Goal: Information Seeking & Learning: Learn about a topic

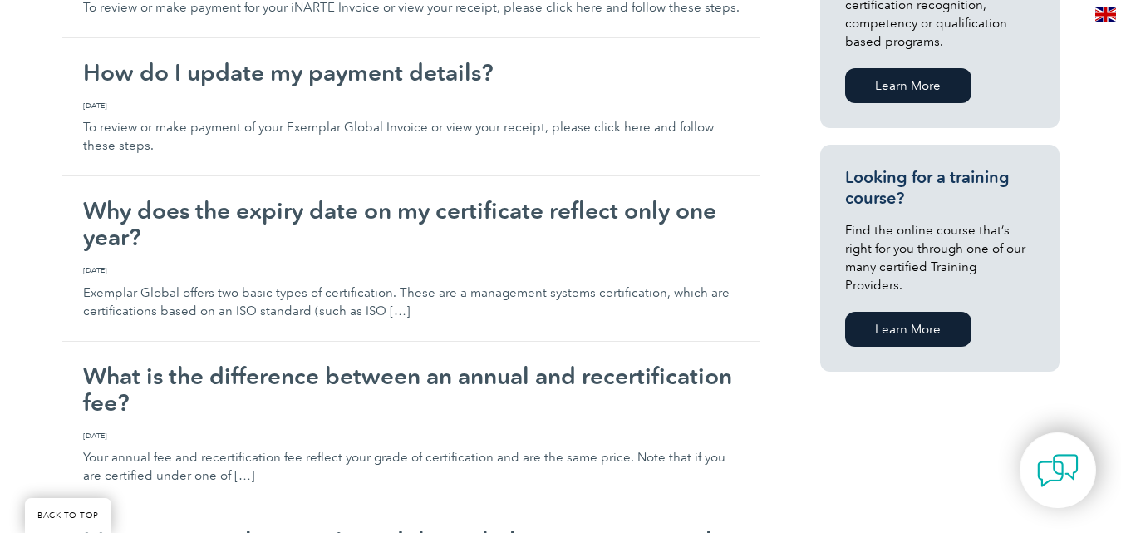
scroll to position [952, 0]
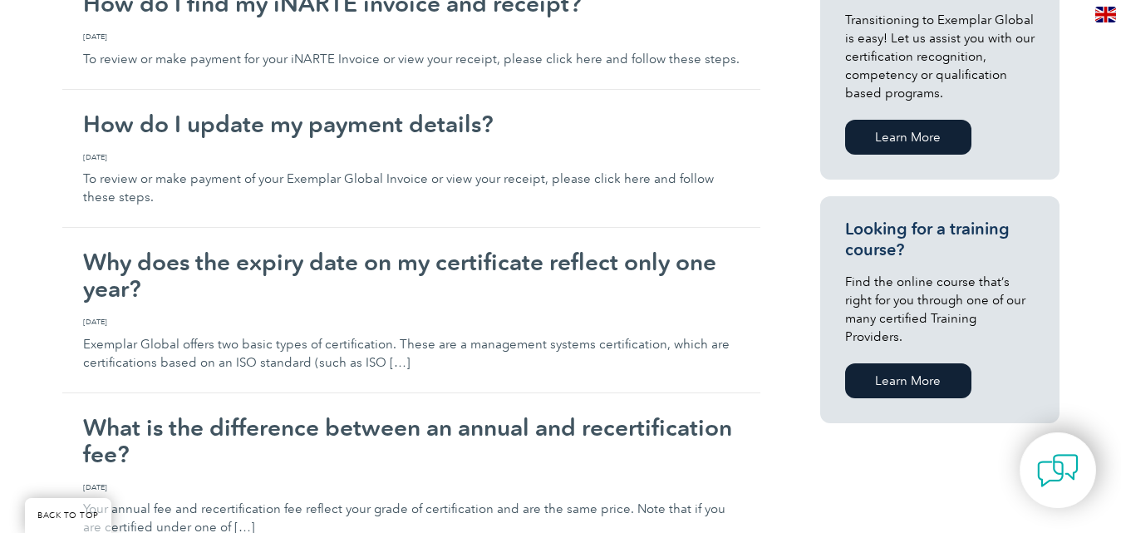
click at [900, 363] on link "Learn More" at bounding box center [908, 380] width 126 height 35
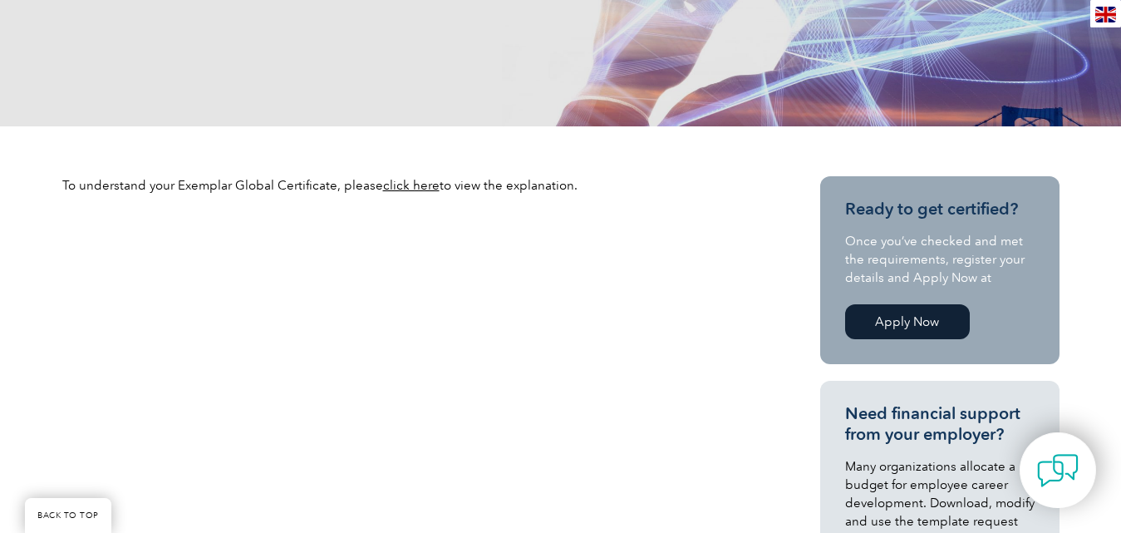
scroll to position [415, 0]
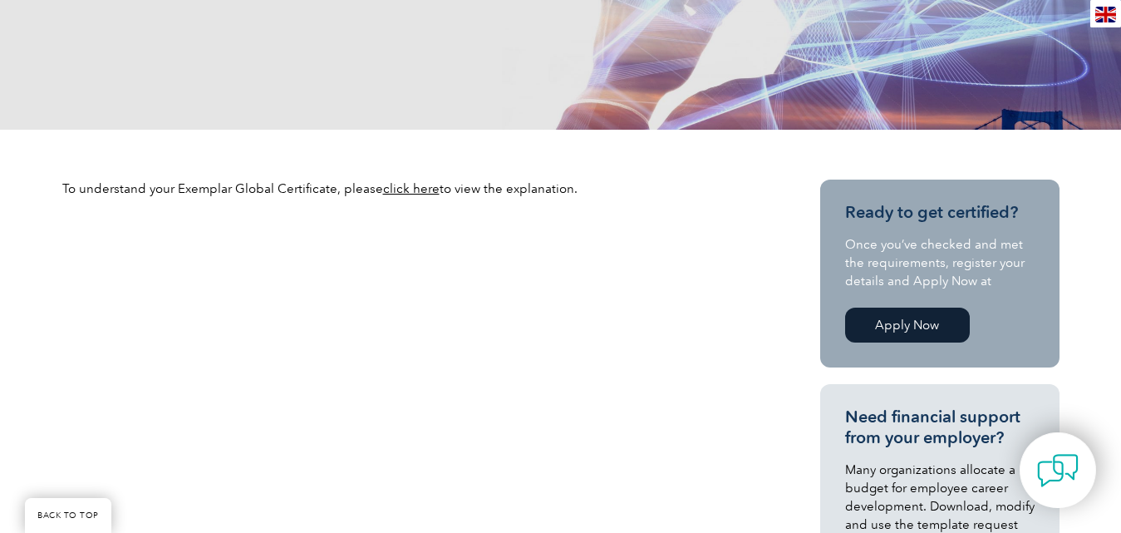
click at [417, 190] on link "click here" at bounding box center [411, 188] width 57 height 15
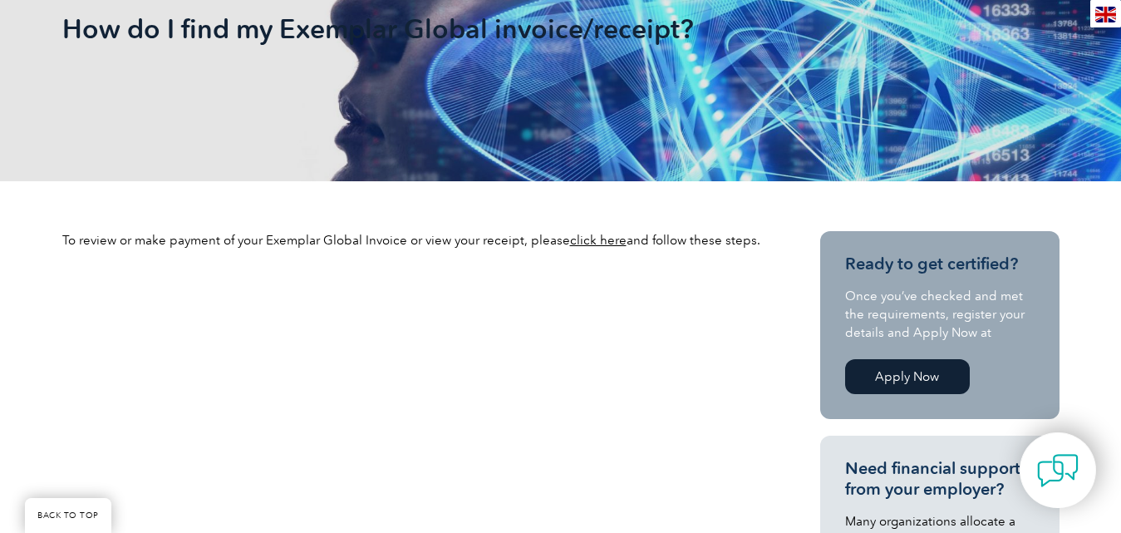
scroll to position [332, 0]
click at [602, 235] on link "click here" at bounding box center [598, 239] width 57 height 15
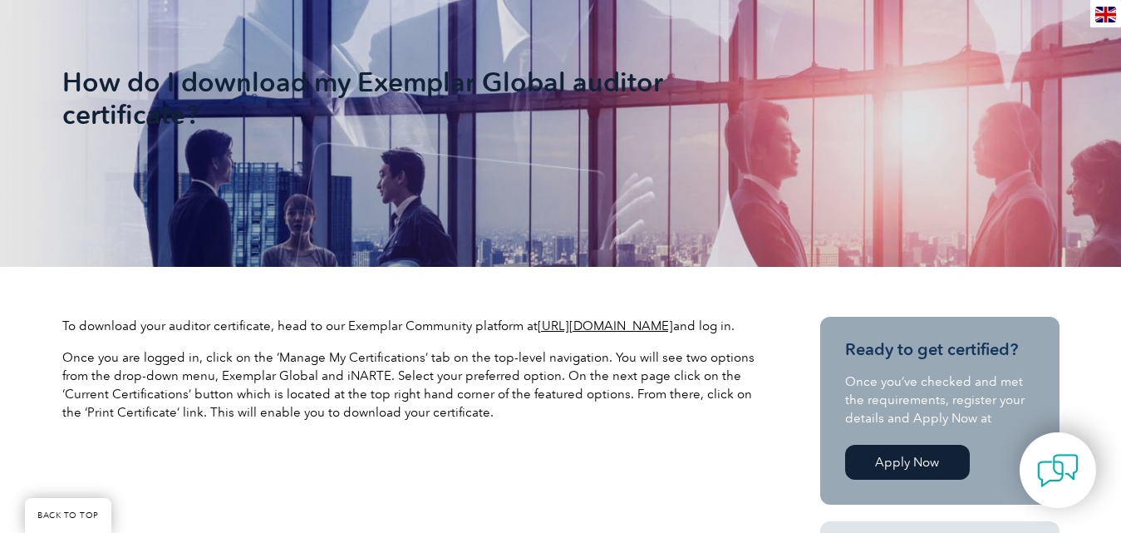
scroll to position [415, 0]
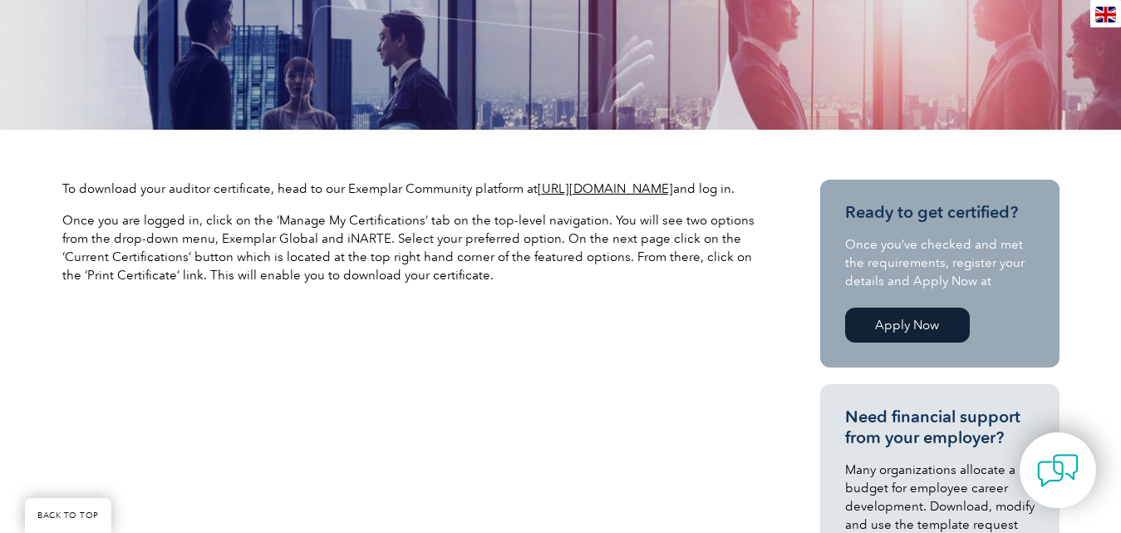
click at [602, 187] on link "https://community.exemplarglobal.org/" at bounding box center [605, 188] width 135 height 15
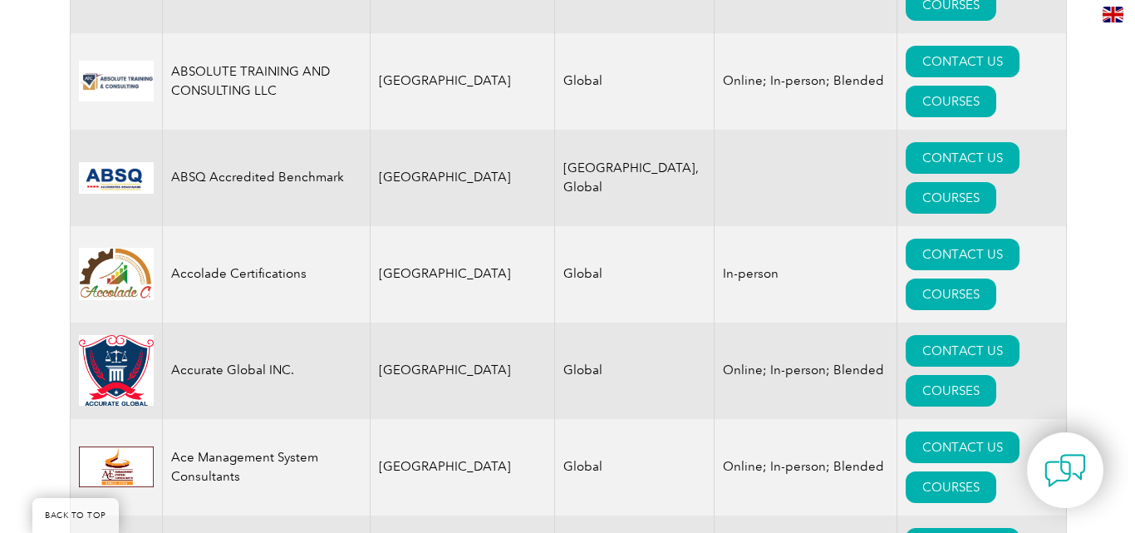
scroll to position [914, 0]
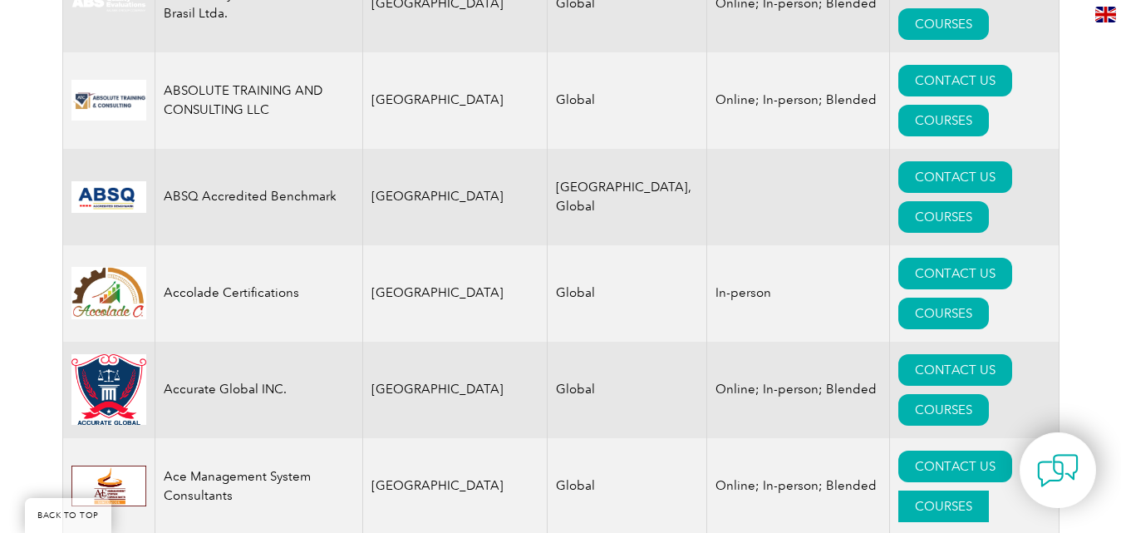
click at [979, 490] on link "COURSES" at bounding box center [943, 506] width 91 height 32
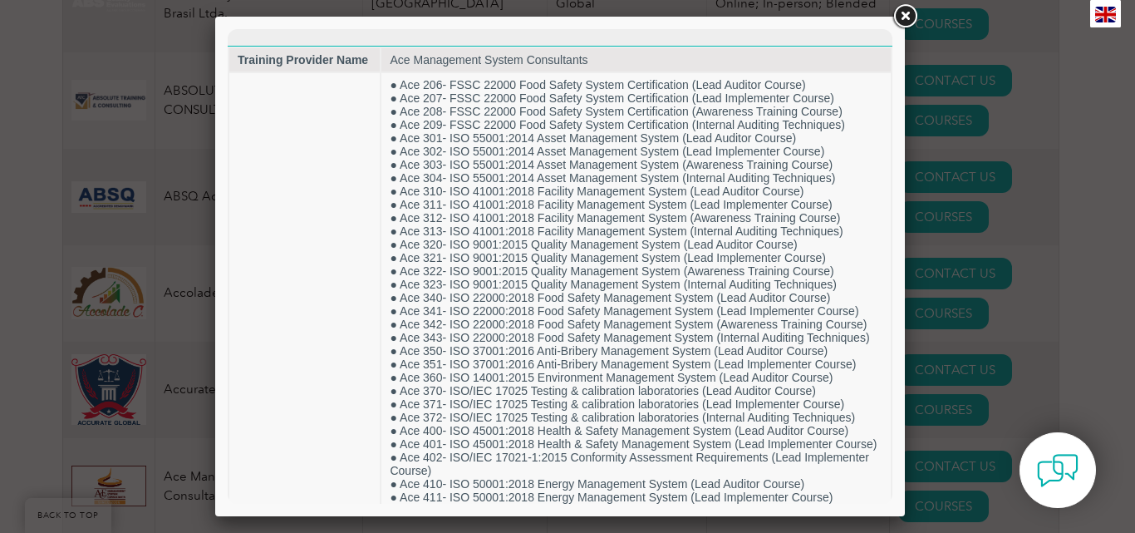
scroll to position [0, 0]
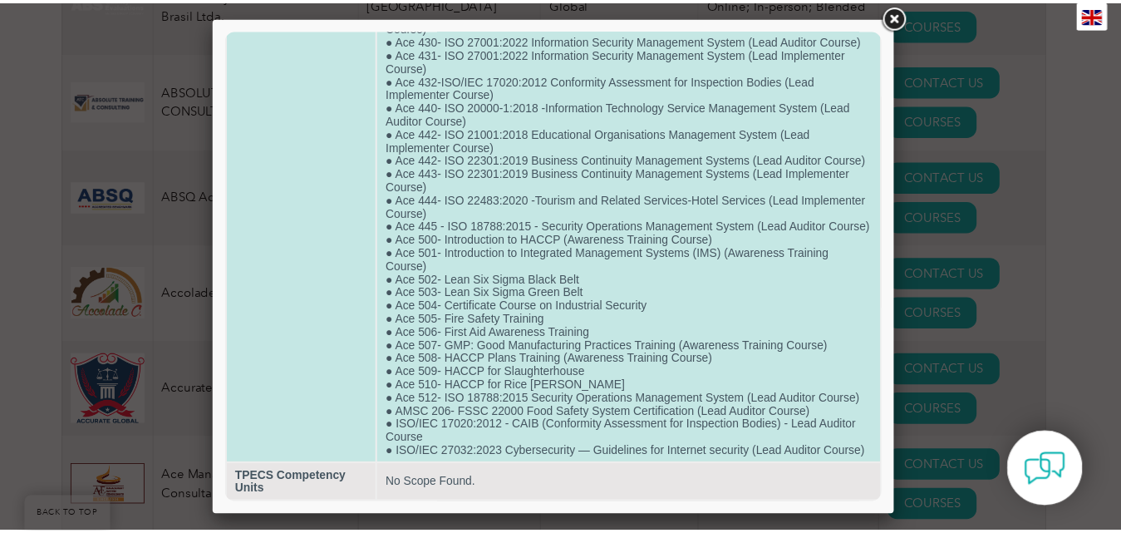
scroll to position [643, 0]
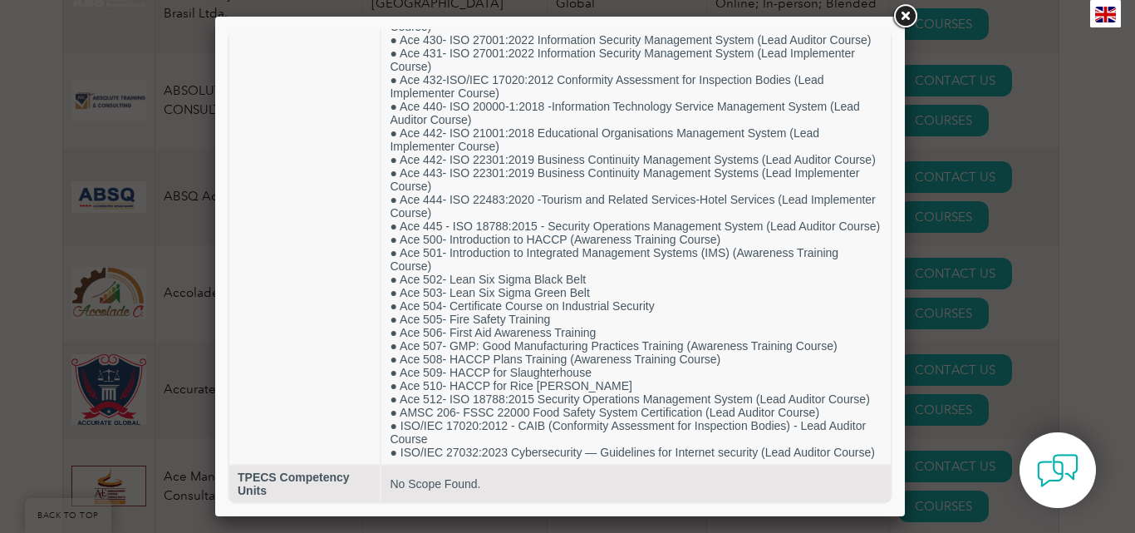
click at [908, 17] on link at bounding box center [905, 17] width 30 height 30
